Goal: Task Accomplishment & Management: Manage account settings

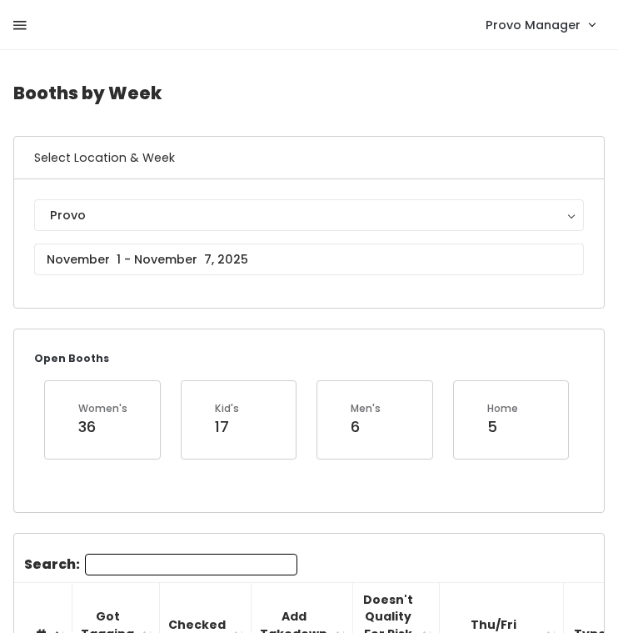
click at [18, 23] on icon at bounding box center [19, 25] width 13 height 15
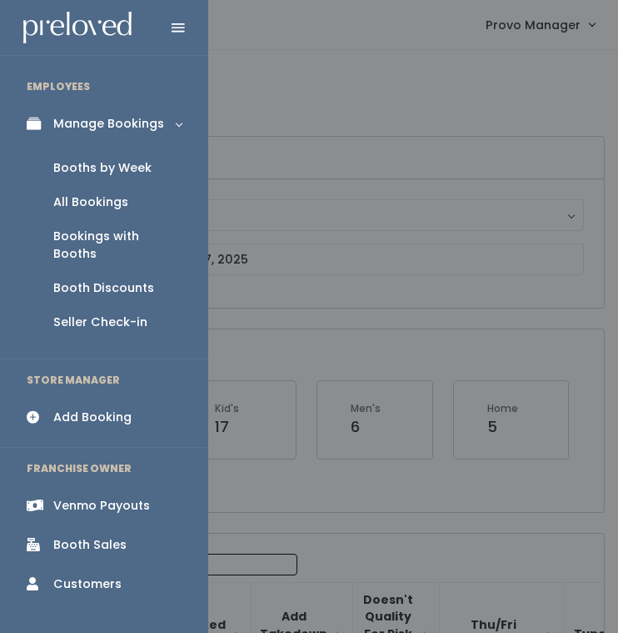
click at [78, 279] on div "Booth Discounts" at bounding box center [103, 288] width 101 height 18
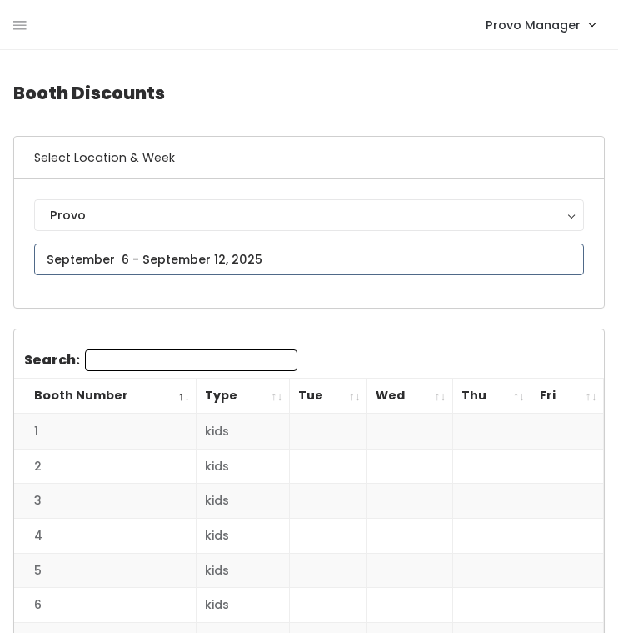
click at [181, 265] on input "text" at bounding box center [309, 259] width 550 height 32
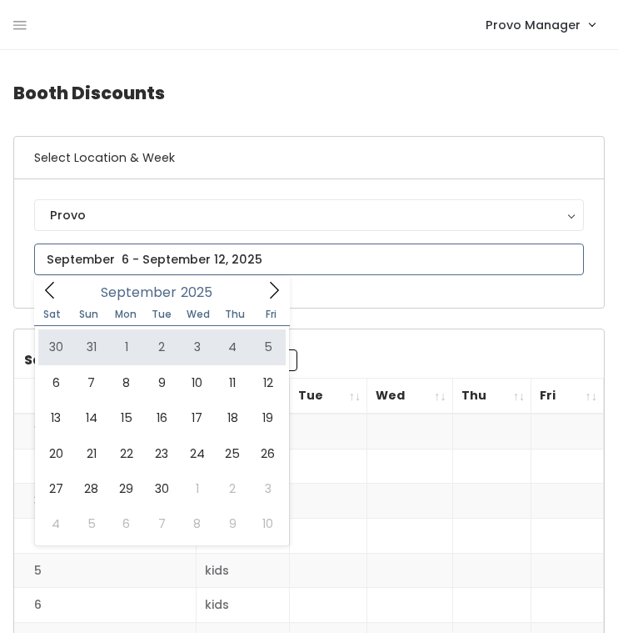
type input "[DATE] to [DATE]"
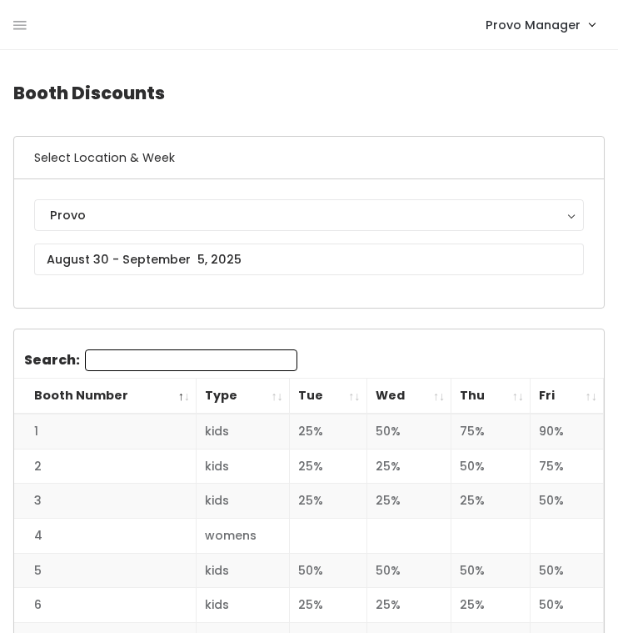
click at [353, 308] on div "Select Location & Week Provo Provo" at bounding box center [309, 222] width 592 height 173
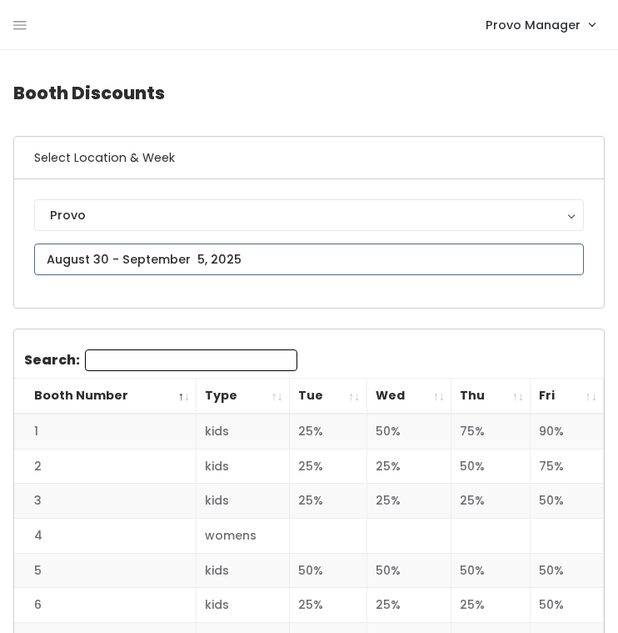
click at [233, 264] on input "text" at bounding box center [309, 259] width 550 height 32
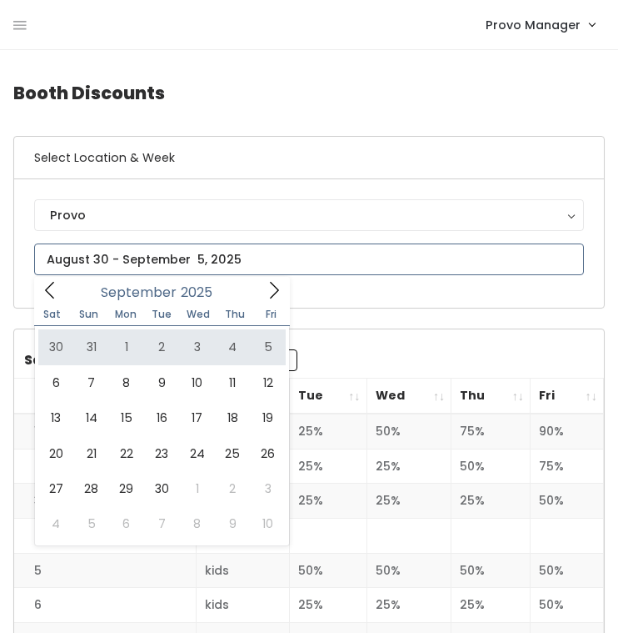
type input "[DATE] to [DATE]"
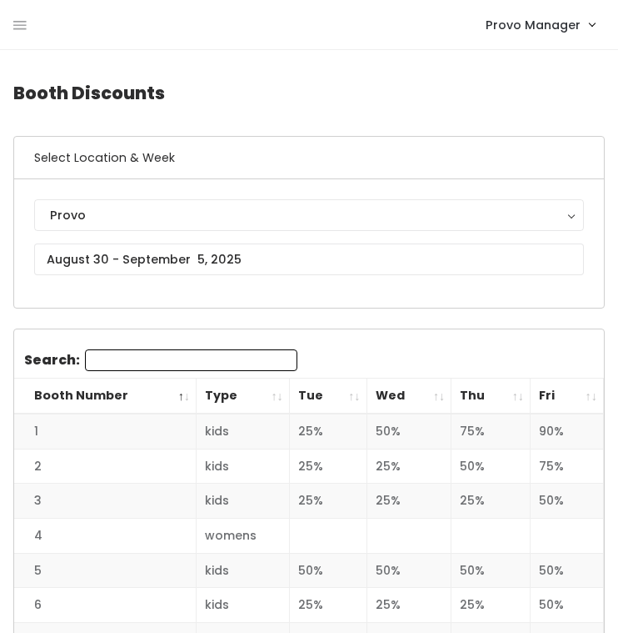
click at [353, 393] on th "Tue" at bounding box center [328, 396] width 78 height 36
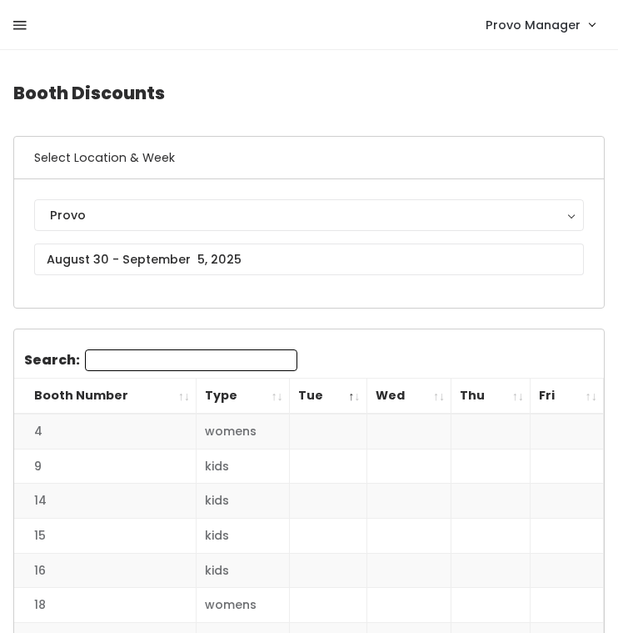
click at [21, 25] on icon at bounding box center [19, 25] width 13 height 15
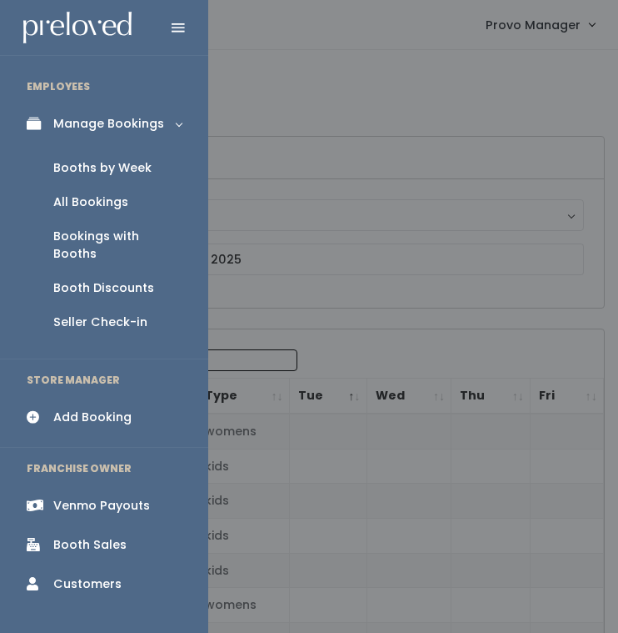
click at [138, 171] on div "Booths by Week" at bounding box center [102, 168] width 98 height 18
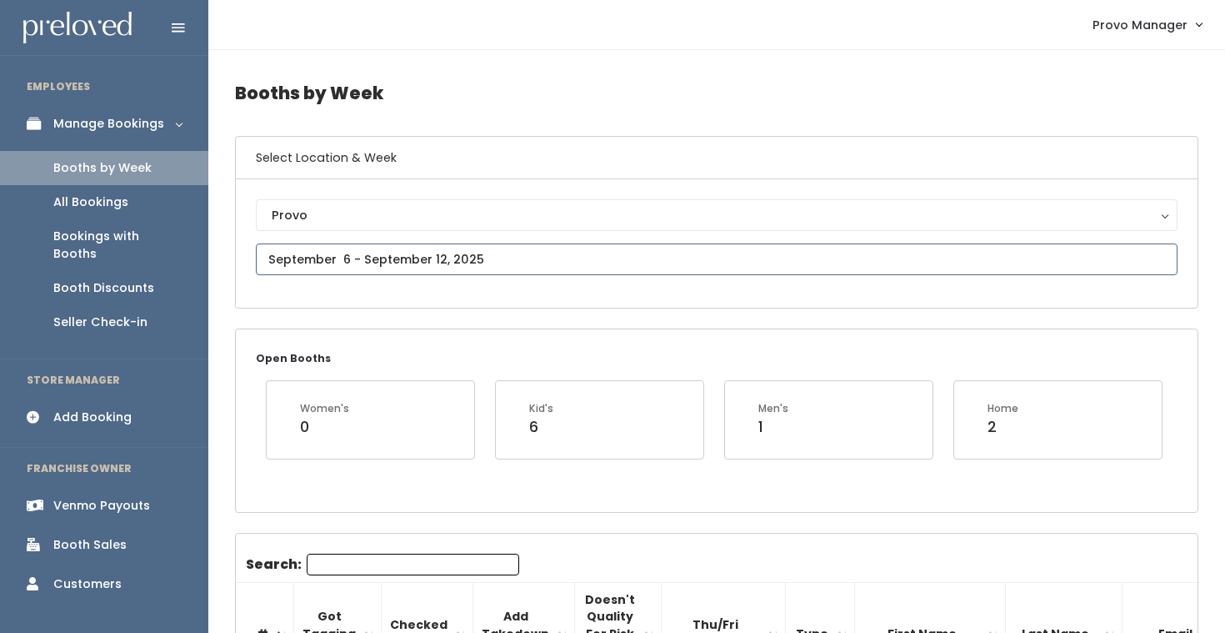
click at [405, 257] on input "text" at bounding box center [717, 259] width 922 height 32
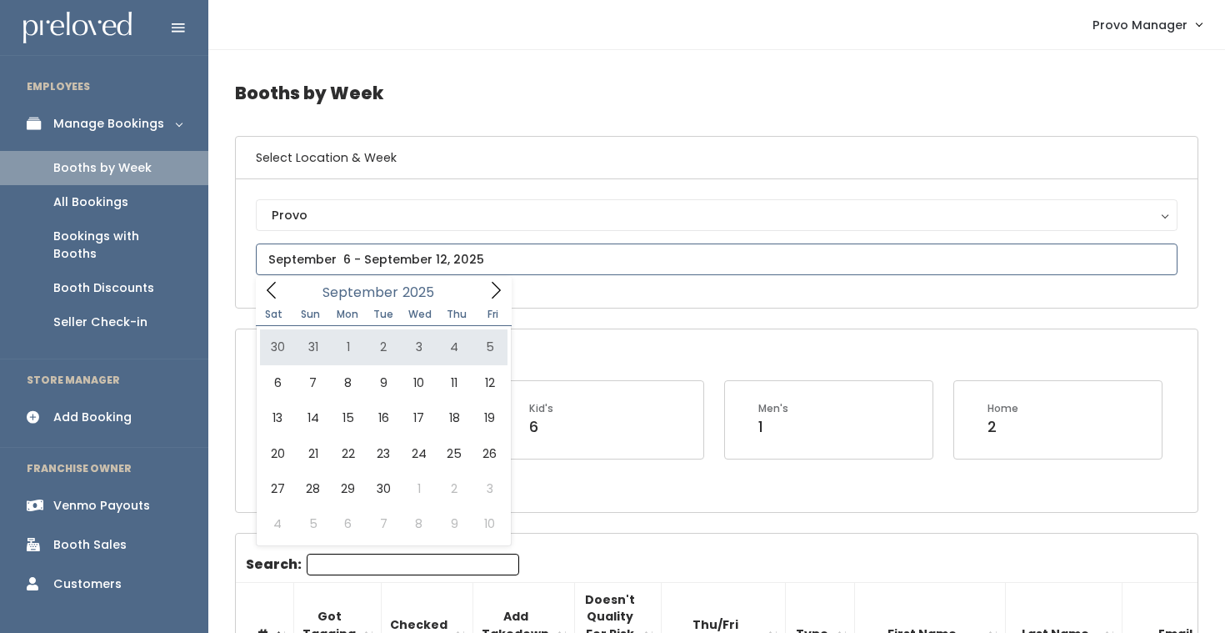
type input "August 30 to September 5"
